Goal: Navigation & Orientation: Find specific page/section

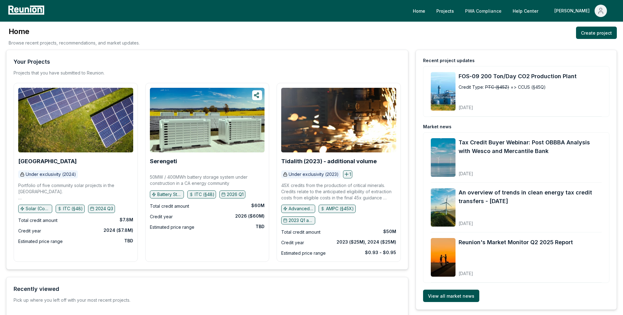
click at [507, 14] on link "PWA Compliance" at bounding box center [483, 11] width 46 height 12
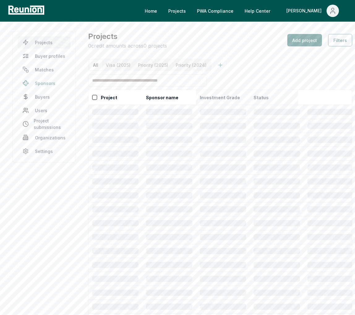
click at [46, 81] on link "Sponsors" at bounding box center [44, 83] width 53 height 12
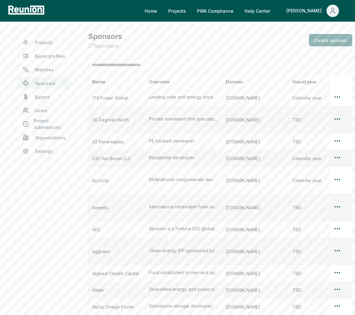
click at [38, 42] on link "Projects" at bounding box center [44, 42] width 53 height 12
click at [40, 42] on link "Projects" at bounding box center [44, 42] width 53 height 12
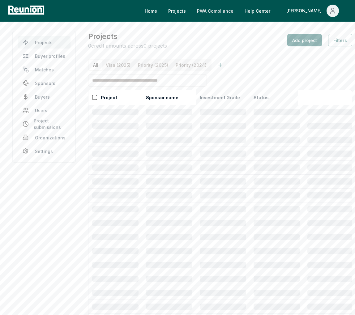
click at [238, 6] on link "PWA Compliance" at bounding box center [215, 11] width 46 height 12
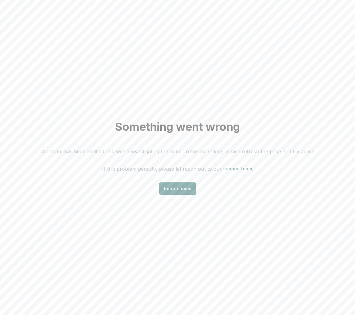
click at [193, 40] on div "Something went wrong Our team has been notified and we're investigating the iss…" at bounding box center [177, 157] width 355 height 315
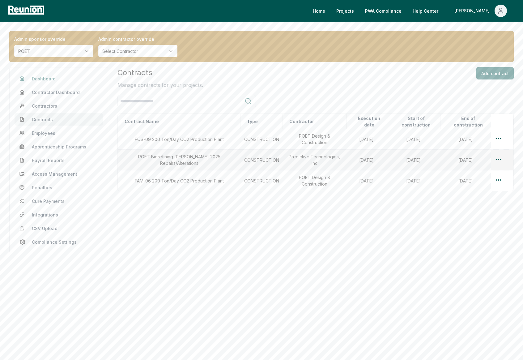
click at [41, 79] on link "Dashboard" at bounding box center [59, 78] width 88 height 12
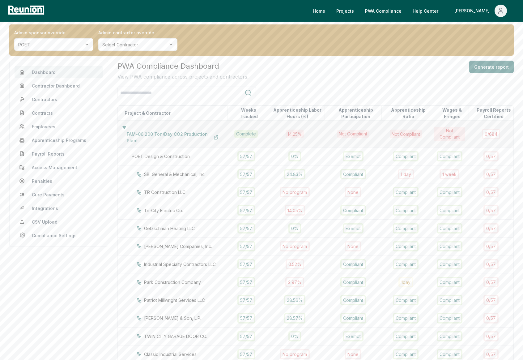
scroll to position [7, 0]
click at [487, 11] on div "[PERSON_NAME]" at bounding box center [474, 11] width 38 height 12
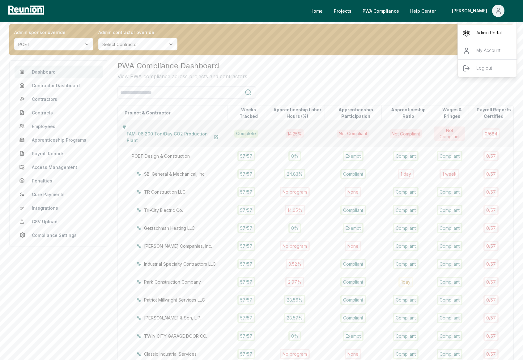
click at [486, 32] on p "Admin Portal" at bounding box center [488, 32] width 25 height 7
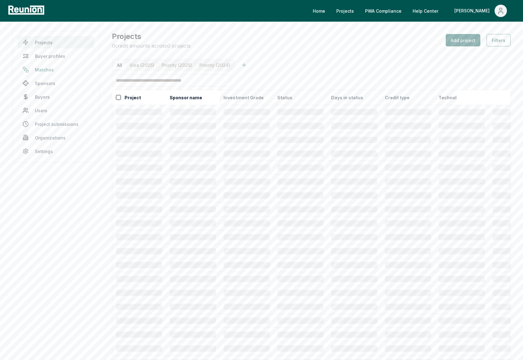
click at [46, 67] on link "Matches" at bounding box center [56, 69] width 77 height 12
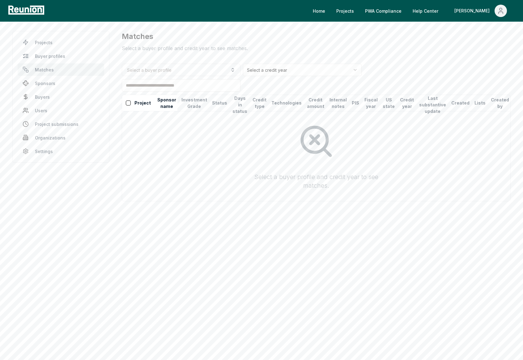
click at [281, 222] on body "Please visit us on your desktop We're working on making our marketplace mobile-…" at bounding box center [261, 180] width 523 height 360
click at [47, 43] on link "Projects" at bounding box center [61, 42] width 87 height 12
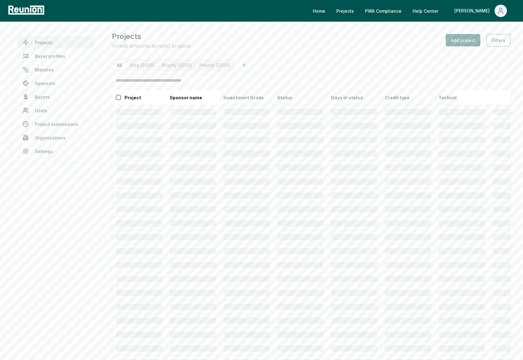
click at [359, 9] on link "Projects" at bounding box center [345, 11] width 28 height 12
click at [359, 13] on link "Projects" at bounding box center [345, 11] width 28 height 12
click at [359, 9] on link "Projects" at bounding box center [345, 11] width 28 height 12
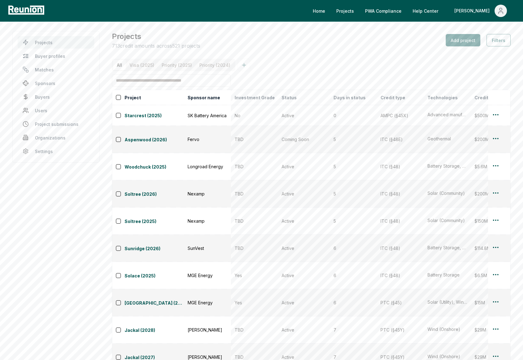
click at [370, 20] on div "Home Projects PWA Compliance Help Center Danny" at bounding box center [261, 11] width 523 height 22
click at [359, 10] on link "Projects" at bounding box center [345, 11] width 28 height 12
